Goal: Task Accomplishment & Management: Use online tool/utility

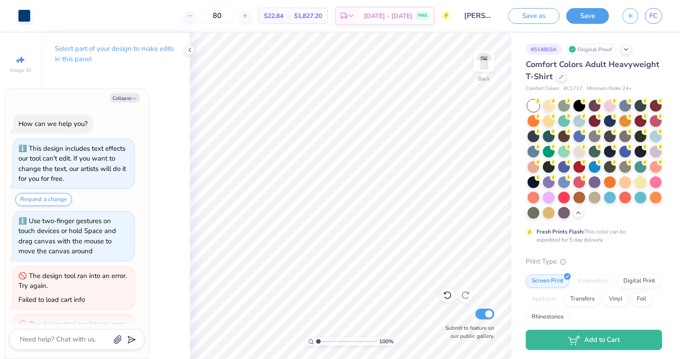
scroll to position [88, 0]
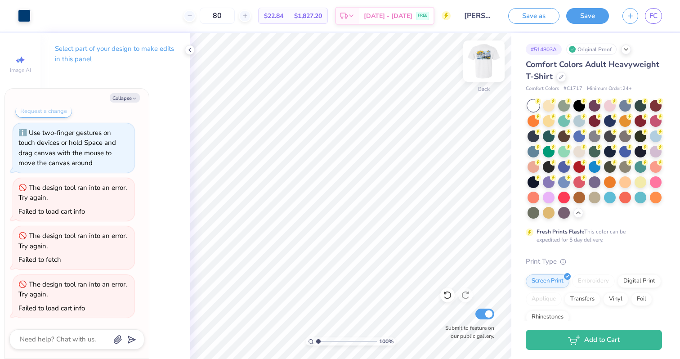
click at [482, 63] on img at bounding box center [484, 61] width 36 height 36
click at [480, 62] on img at bounding box center [484, 61] width 36 height 36
click at [476, 69] on img at bounding box center [484, 61] width 18 height 18
type textarea "x"
click at [388, 320] on div "100 %" at bounding box center [351, 196] width 326 height 326
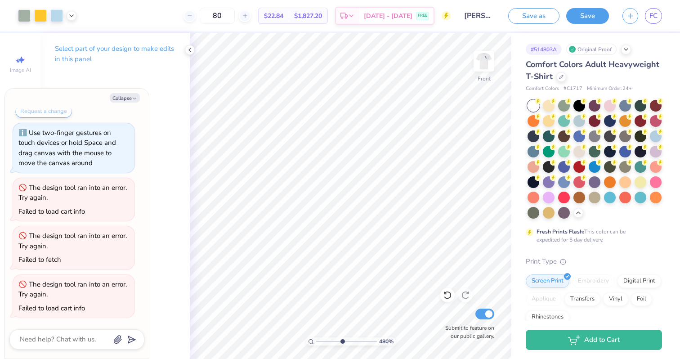
type input "4.95"
drag, startPoint x: 317, startPoint y: 341, endPoint x: 340, endPoint y: 341, distance: 22.9
click at [341, 341] on input "range" at bounding box center [346, 341] width 61 height 8
type textarea "x"
type input "3.31"
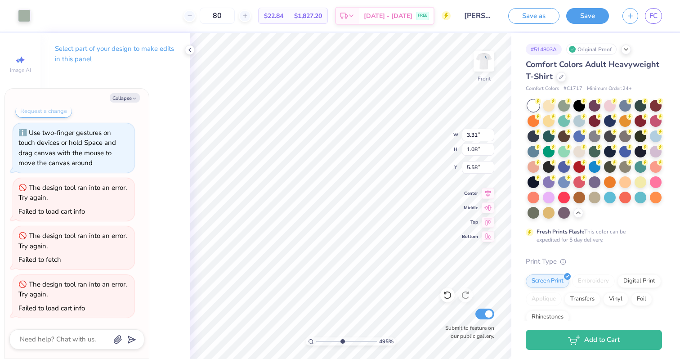
type input "1.08"
type input "5.58"
click at [24, 12] on div at bounding box center [24, 15] width 13 height 13
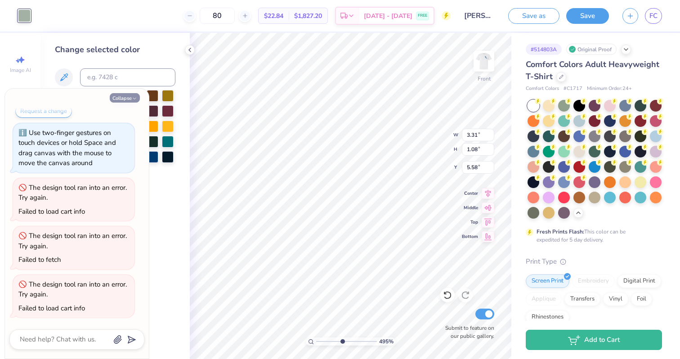
click at [129, 102] on button "Collapse" at bounding box center [125, 97] width 30 height 9
type textarea "x"
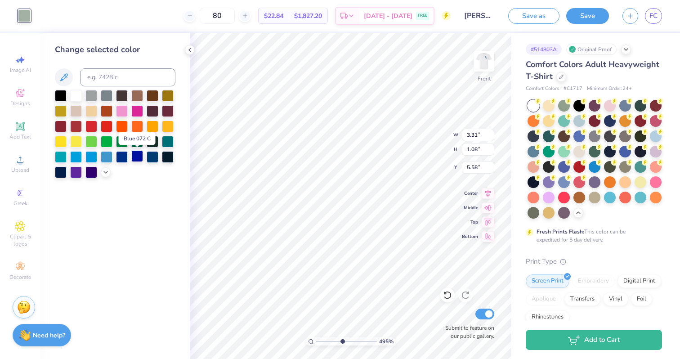
click at [135, 157] on div at bounding box center [137, 156] width 12 height 12
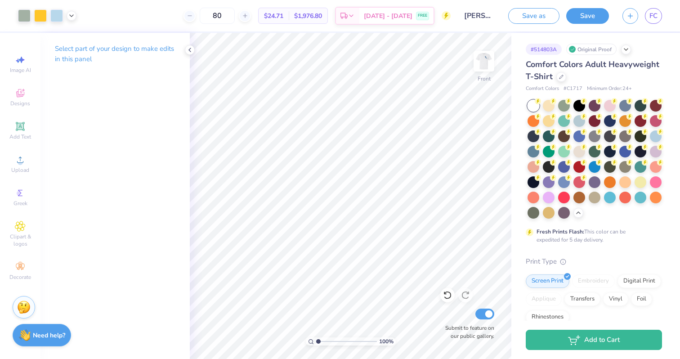
drag, startPoint x: 341, startPoint y: 341, endPoint x: 317, endPoint y: 333, distance: 25.7
type input "1"
click at [317, 337] on input "range" at bounding box center [346, 341] width 61 height 8
click at [70, 17] on icon at bounding box center [71, 14] width 7 height 7
click at [76, 40] on div at bounding box center [80, 37] width 13 height 13
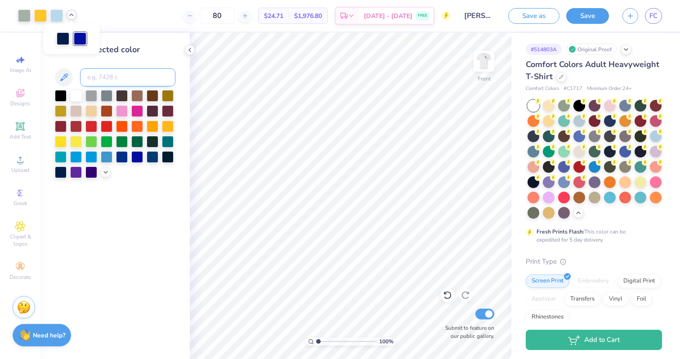
click at [94, 73] on input at bounding box center [127, 77] width 95 height 18
type input "2768"
click at [586, 13] on button "Save" at bounding box center [587, 15] width 43 height 16
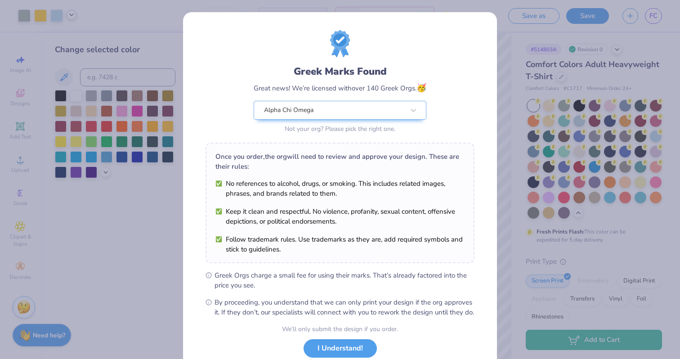
scroll to position [62, 0]
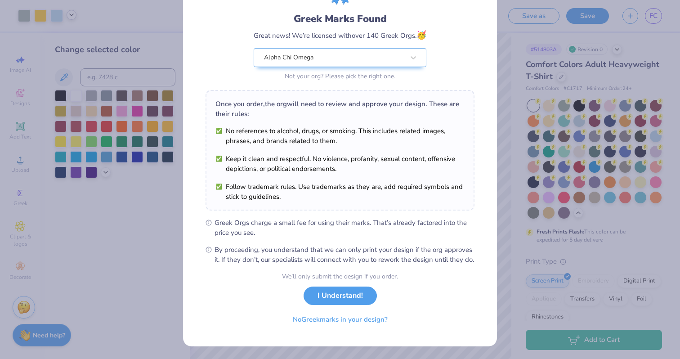
click at [336, 303] on div "We’ll only submit the design if you order. I Understand! No Greek marks in your…" at bounding box center [340, 300] width 116 height 57
click at [333, 295] on button "I Understand!" at bounding box center [340, 293] width 73 height 18
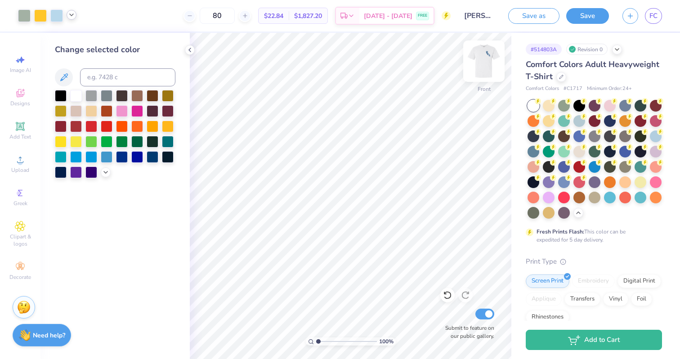
click at [483, 69] on img at bounding box center [484, 61] width 36 height 36
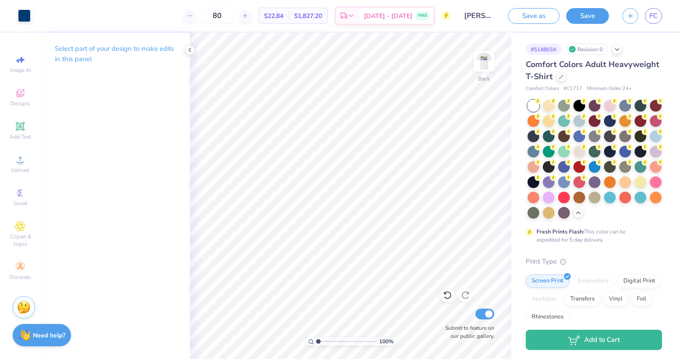
click at [483, 69] on img at bounding box center [484, 61] width 18 height 18
click at [483, 70] on img at bounding box center [484, 61] width 36 height 36
click at [479, 69] on img at bounding box center [484, 61] width 36 height 36
click at [481, 59] on img at bounding box center [484, 61] width 36 height 36
click at [481, 66] on img at bounding box center [484, 61] width 36 height 36
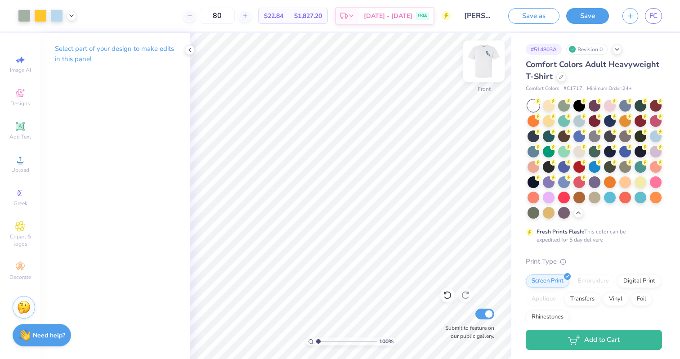
click at [487, 64] on img at bounding box center [484, 61] width 36 height 36
click at [487, 64] on img at bounding box center [484, 61] width 18 height 18
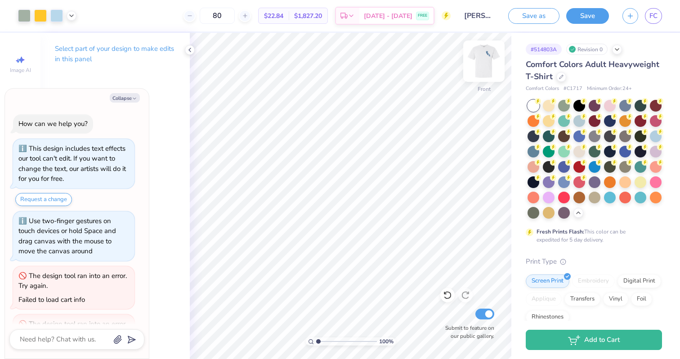
type textarea "x"
